Goal: Find specific page/section: Find specific page/section

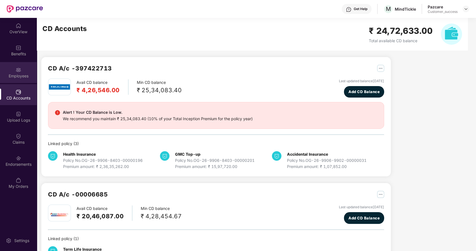
click at [23, 74] on div "Employees" at bounding box center [18, 76] width 37 height 6
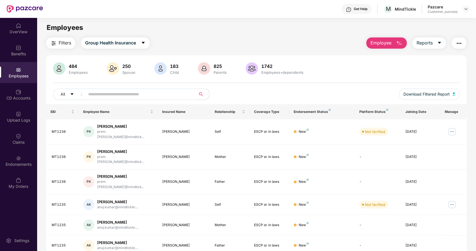
click at [94, 95] on input "text" at bounding box center [138, 94] width 100 height 8
paste input "**********"
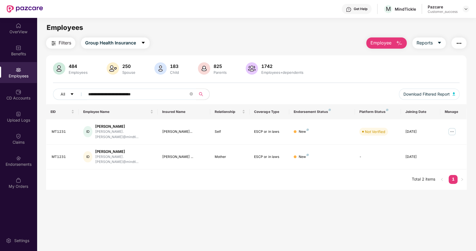
type input "**********"
click at [107, 44] on span "Group Health Insurance" at bounding box center [110, 42] width 51 height 7
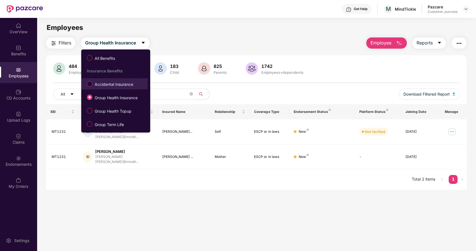
click at [96, 86] on span "Accidental Insurance" at bounding box center [113, 84] width 43 height 6
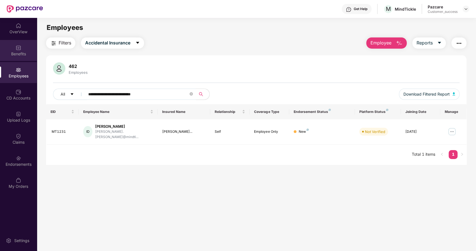
click at [20, 52] on div "Benefits" at bounding box center [18, 54] width 37 height 6
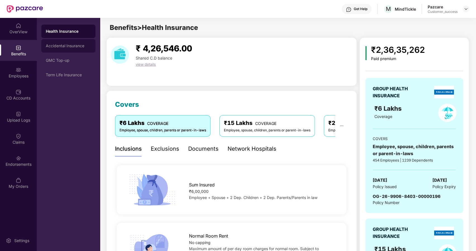
click at [64, 41] on div "Accidental Insurance" at bounding box center [68, 45] width 54 height 13
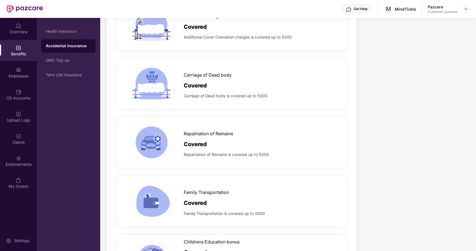
scroll to position [433, 0]
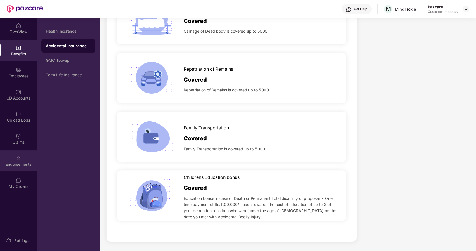
click at [16, 160] on img at bounding box center [19, 158] width 6 height 6
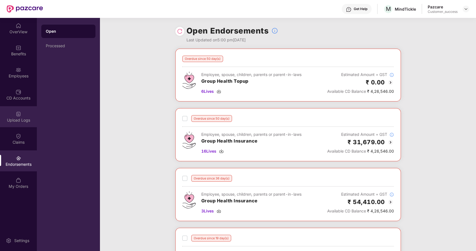
click at [18, 116] on img at bounding box center [19, 114] width 6 height 6
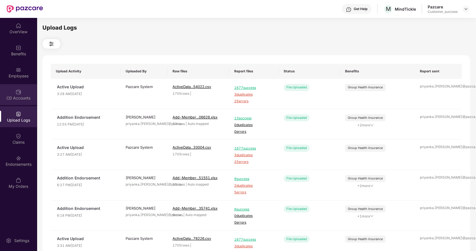
click at [22, 88] on div "CD Accounts" at bounding box center [18, 94] width 37 height 21
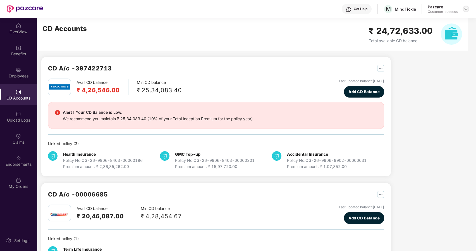
click at [466, 9] on img at bounding box center [466, 9] width 4 height 4
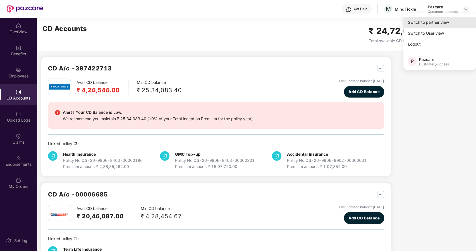
click at [419, 25] on div "Switch to partner view" at bounding box center [440, 22] width 73 height 11
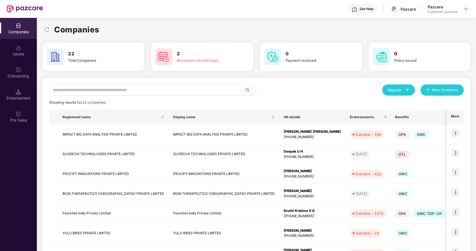
click at [155, 88] on input "text" at bounding box center [147, 89] width 196 height 11
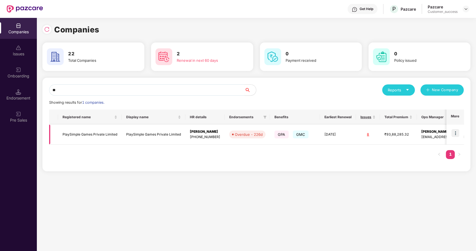
click at [457, 131] on img at bounding box center [456, 133] width 8 height 8
click at [112, 93] on input "**" at bounding box center [147, 89] width 196 height 11
type input "*"
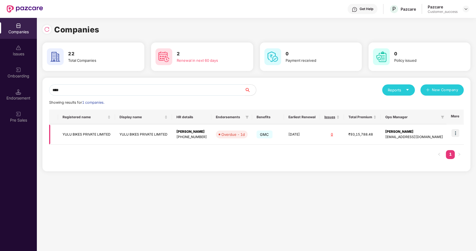
type input "****"
click at [457, 133] on img at bounding box center [456, 133] width 8 height 8
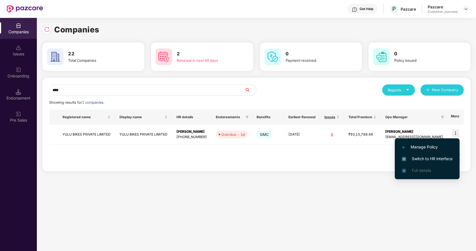
click at [414, 158] on span "Switch to HR interface" at bounding box center [427, 159] width 51 height 6
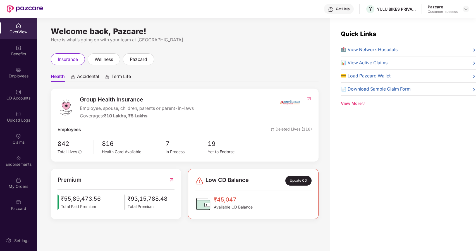
click at [11, 63] on div "Employees" at bounding box center [18, 72] width 37 height 21
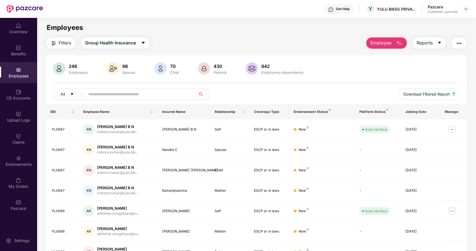
click at [89, 91] on input "text" at bounding box center [138, 94] width 100 height 8
